Goal: Information Seeking & Learning: Learn about a topic

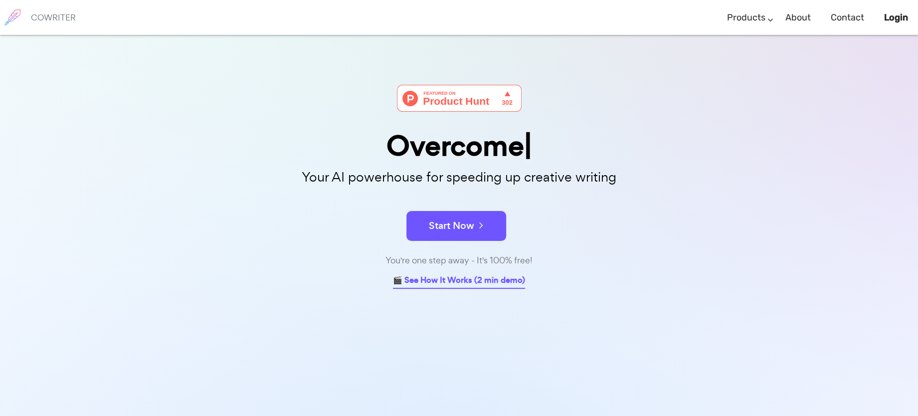
click at [463, 281] on link "🎬 See How It Works (2 min demo)" at bounding box center [459, 280] width 132 height 15
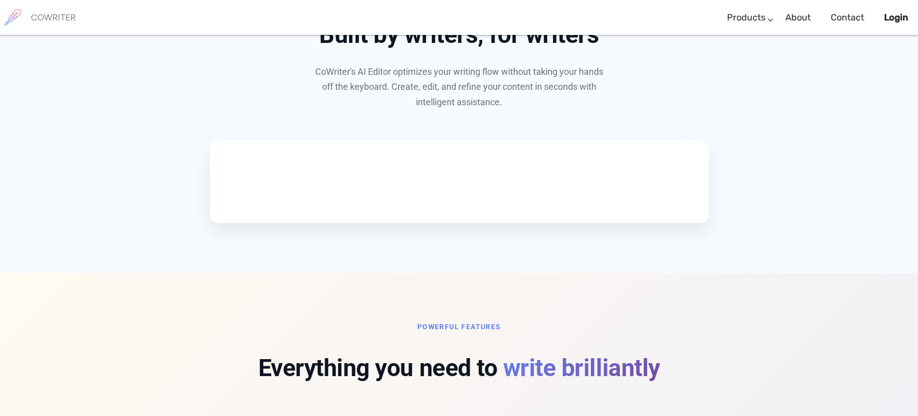
scroll to position [549, 0]
